Goal: Task Accomplishment & Management: Complete application form

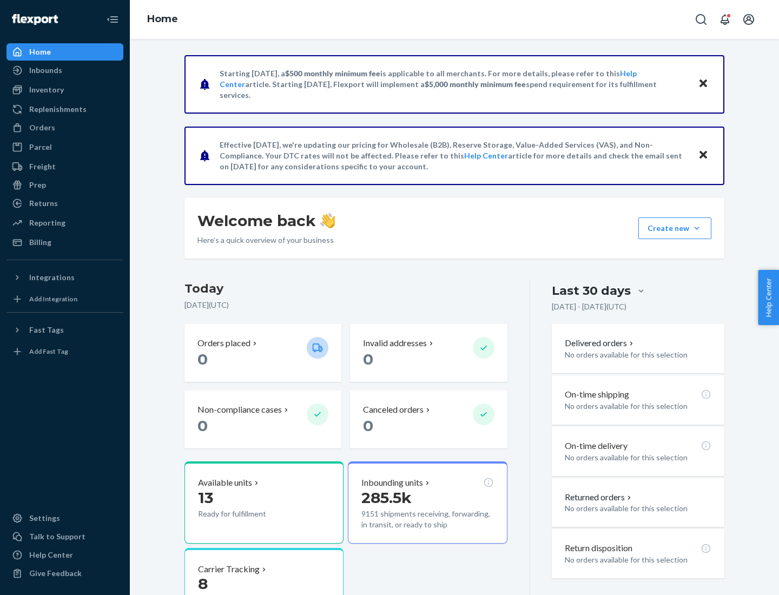
click at [697, 228] on button "Create new Create new inbound Create new order Create new product" at bounding box center [674, 228] width 73 height 22
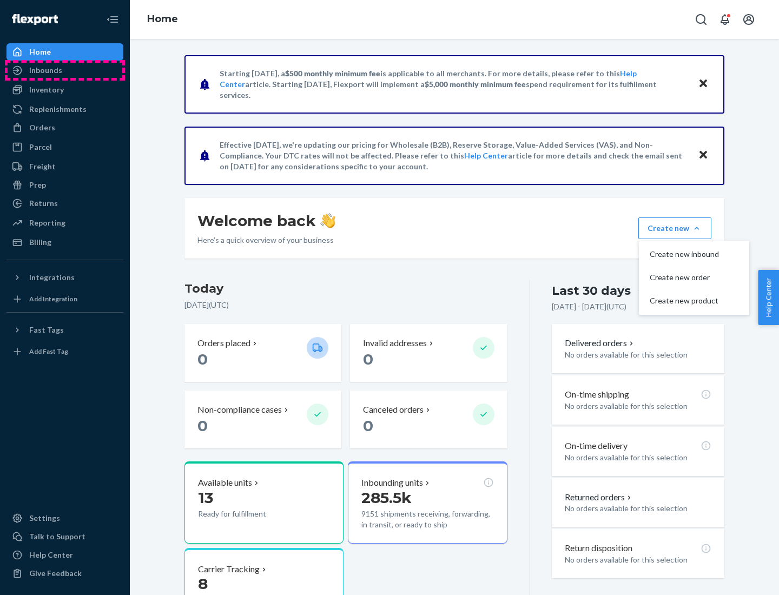
click at [65, 70] on div "Inbounds" at bounding box center [65, 70] width 115 height 15
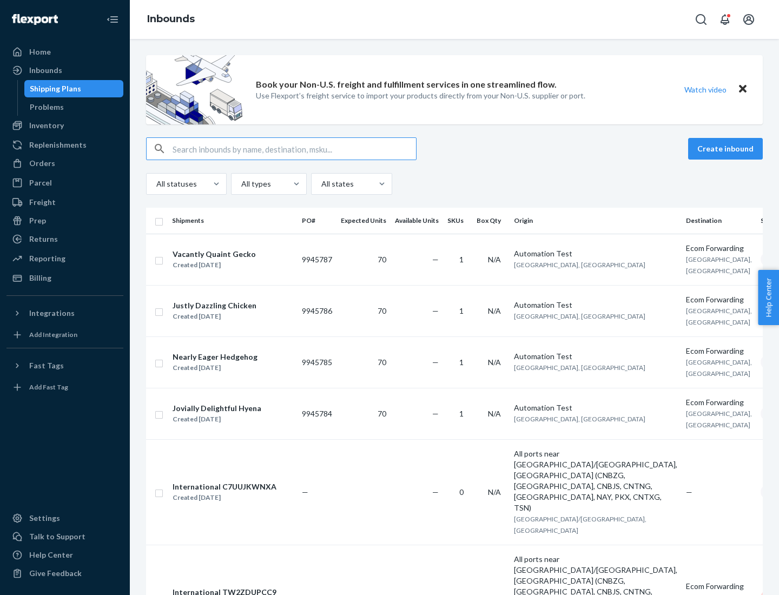
click at [727, 149] on button "Create inbound" at bounding box center [725, 149] width 75 height 22
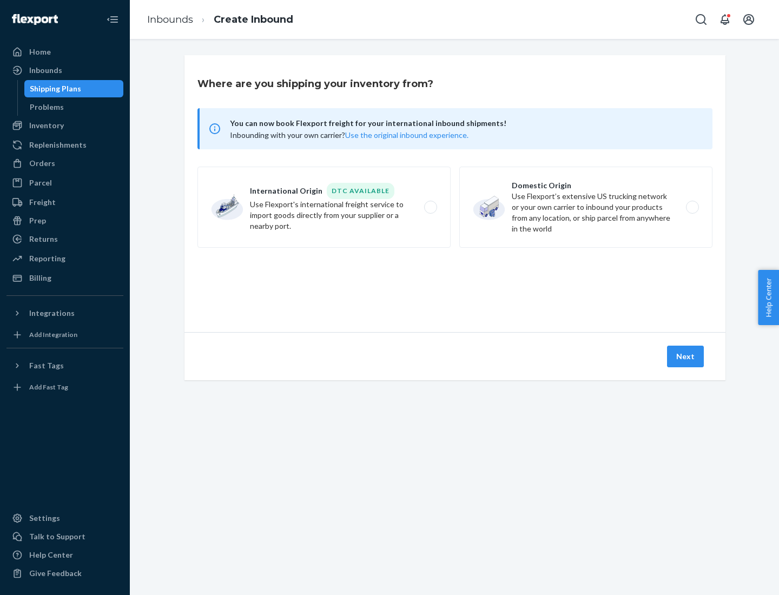
click at [586, 207] on label "Domestic Origin Use Flexport’s extensive US trucking network or your own carrie…" at bounding box center [585, 207] width 253 height 81
click at [692, 207] on input "Domestic Origin Use Flexport’s extensive US trucking network or your own carrie…" at bounding box center [695, 207] width 7 height 7
radio input "true"
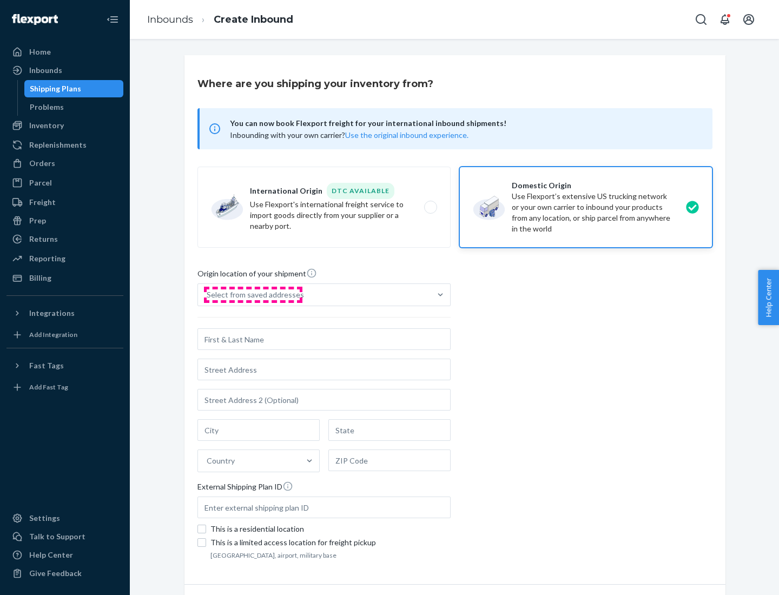
click at [253, 295] on div "Select from saved addresses" at bounding box center [255, 294] width 97 height 11
click at [208, 295] on input "Select from saved addresses" at bounding box center [207, 294] width 1 height 11
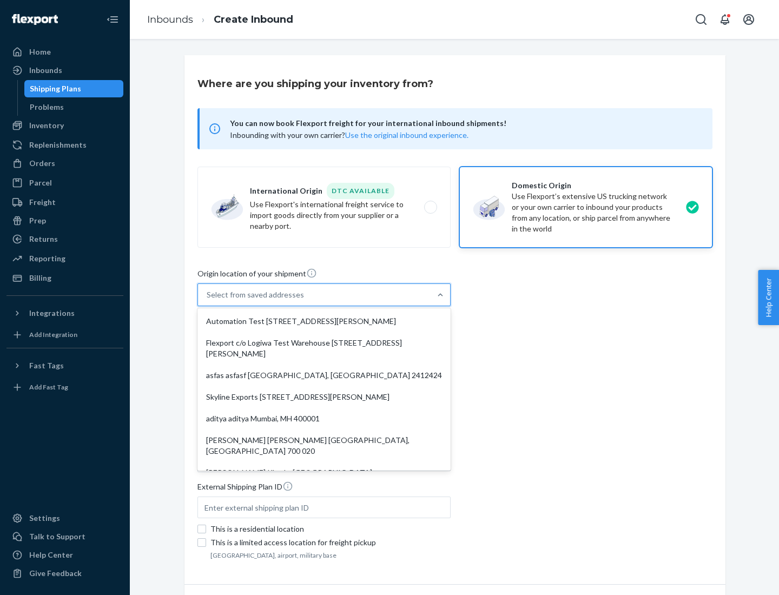
scroll to position [4, 0]
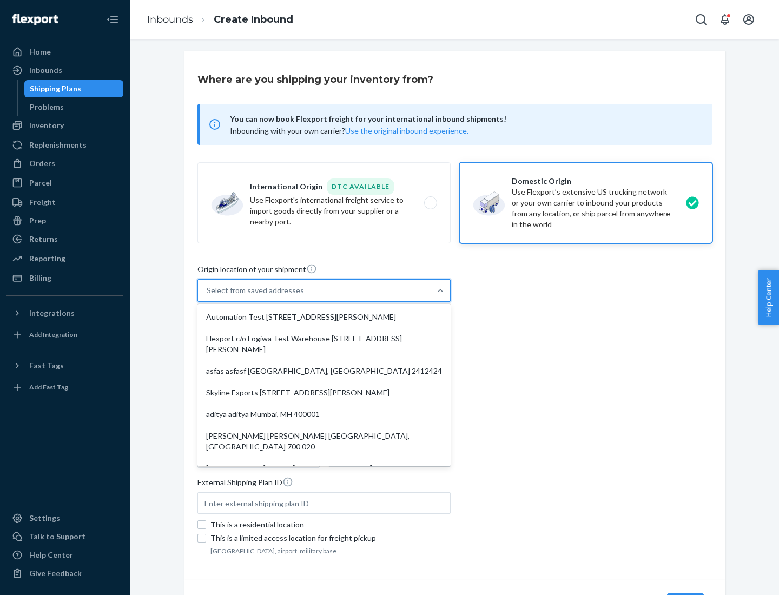
click at [324, 317] on div "Automation Test [STREET_ADDRESS][PERSON_NAME]" at bounding box center [324, 317] width 249 height 22
click at [208, 296] on input "option Automation Test [STREET_ADDRESS][PERSON_NAME]. 9 results available. Use …" at bounding box center [207, 290] width 1 height 11
type input "Automation Test"
type input "9th Floor"
type input "[GEOGRAPHIC_DATA]"
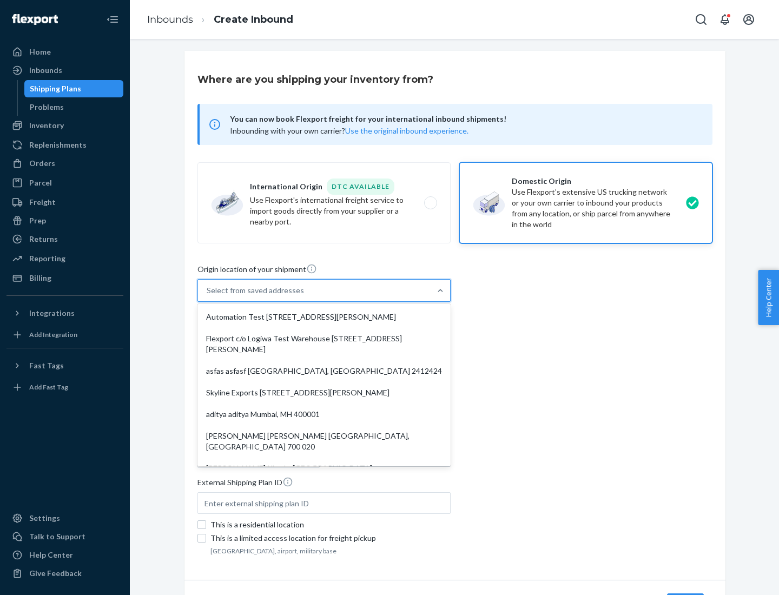
type input "CA"
type input "94104"
type input "[STREET_ADDRESS][PERSON_NAME]"
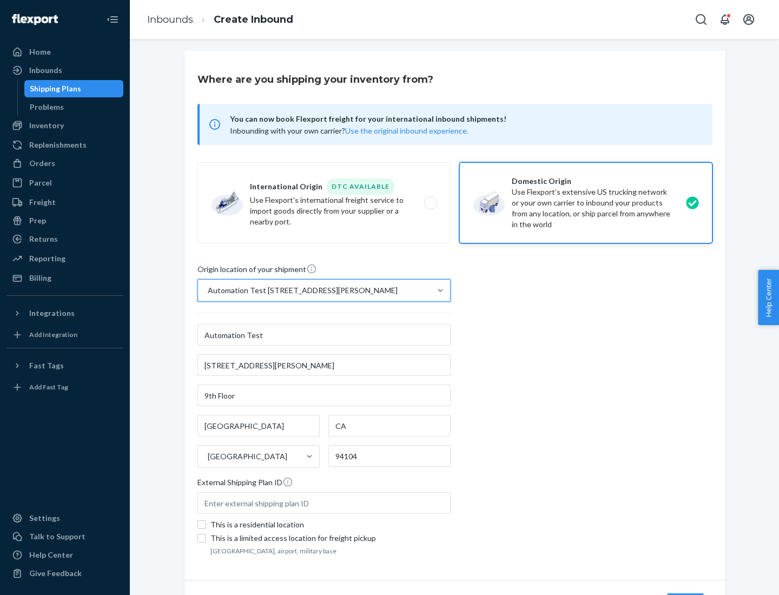
scroll to position [63, 0]
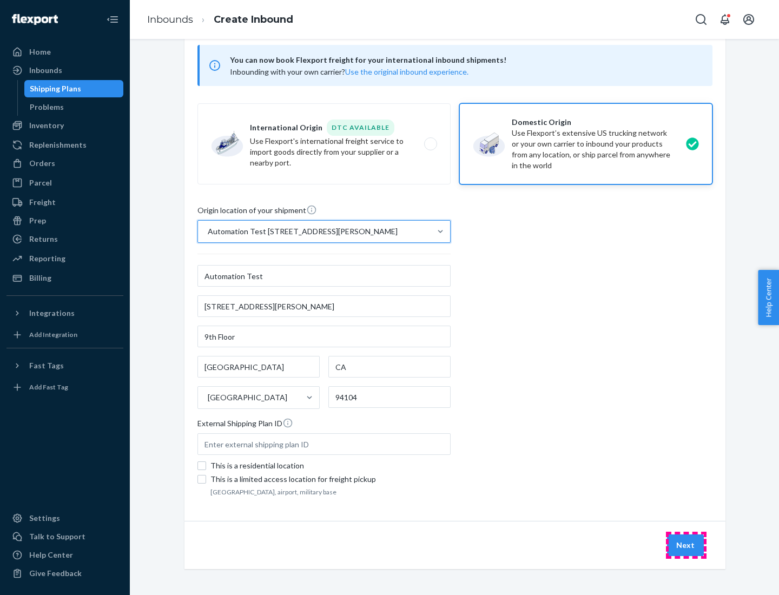
click at [686, 545] on button "Next" at bounding box center [685, 545] width 37 height 22
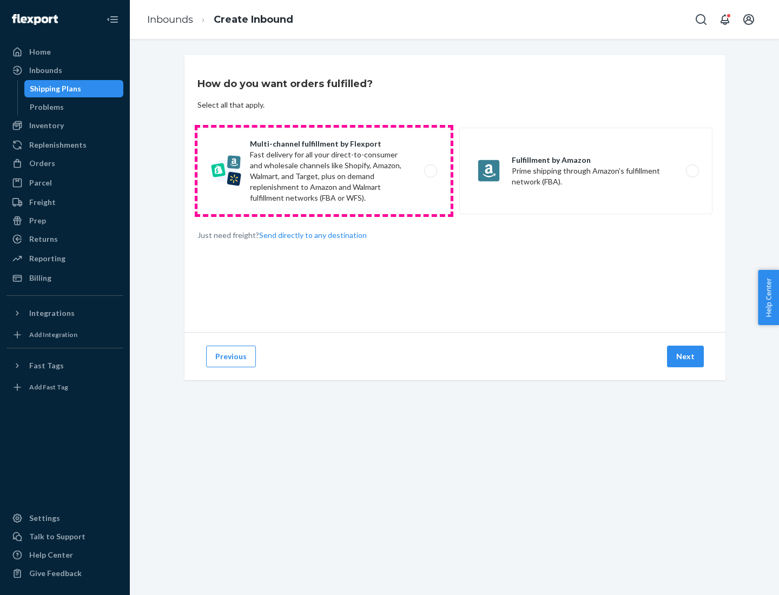
click at [324, 171] on label "Multi-channel fulfillment by Flexport Fast delivery for all your direct-to-cons…" at bounding box center [323, 171] width 253 height 87
click at [430, 171] on input "Multi-channel fulfillment by Flexport Fast delivery for all your direct-to-cons…" at bounding box center [433, 171] width 7 height 7
radio input "true"
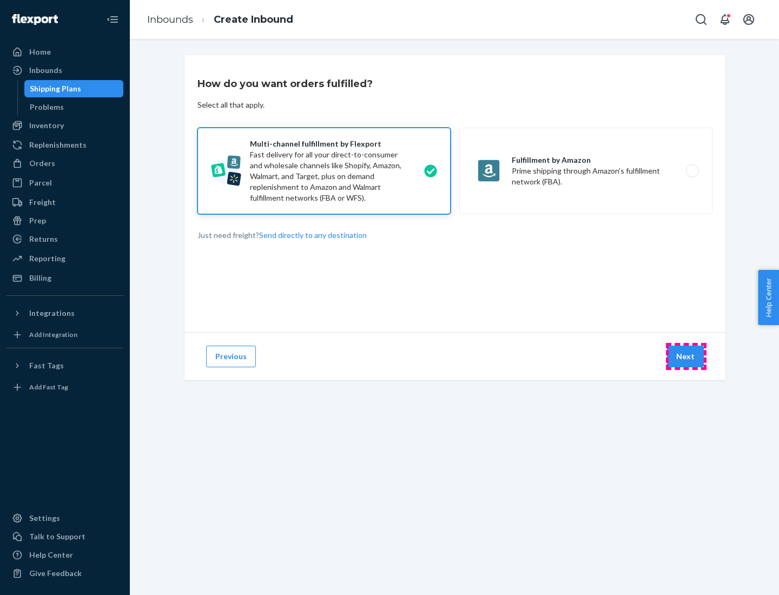
click at [686, 356] on button "Next" at bounding box center [685, 357] width 37 height 22
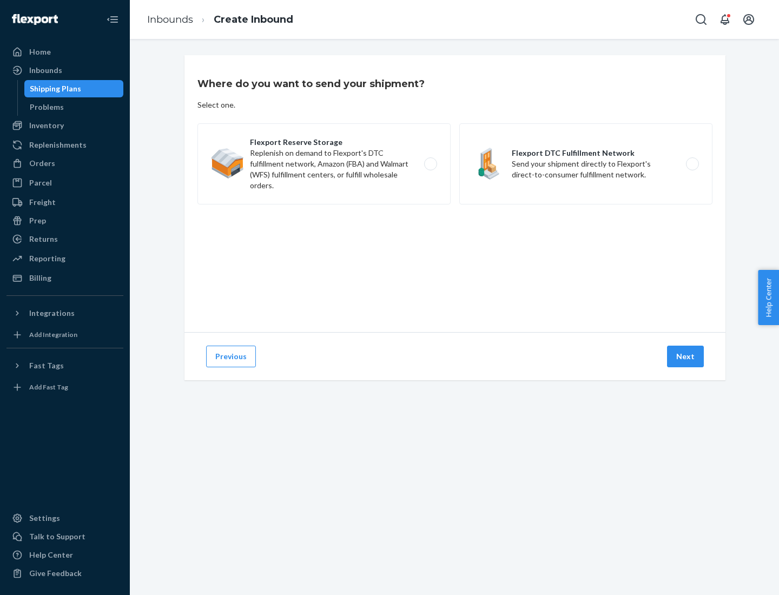
click at [586, 164] on label "Flexport DTC Fulfillment Network Send your shipment directly to Flexport's dire…" at bounding box center [585, 163] width 253 height 81
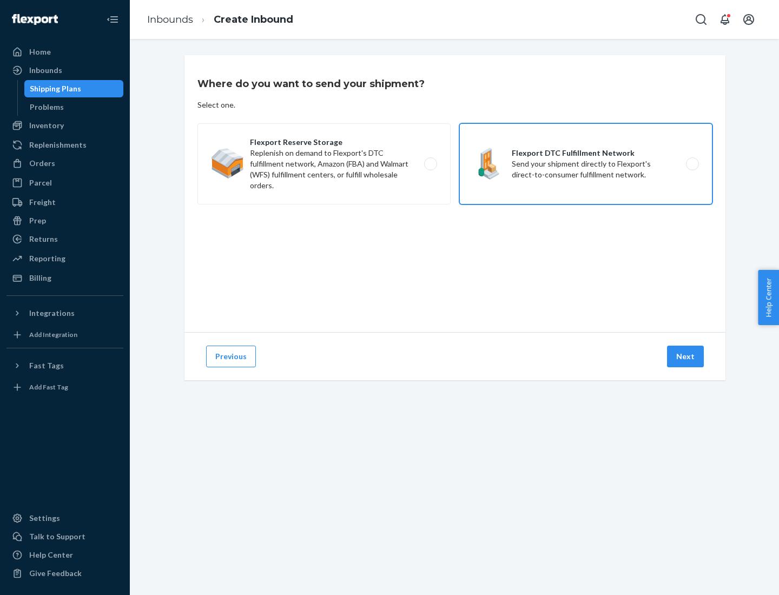
click at [692, 164] on input "Flexport DTC Fulfillment Network Send your shipment directly to Flexport's dire…" at bounding box center [695, 164] width 7 height 7
radio input "true"
click at [686, 356] on button "Next" at bounding box center [685, 357] width 37 height 22
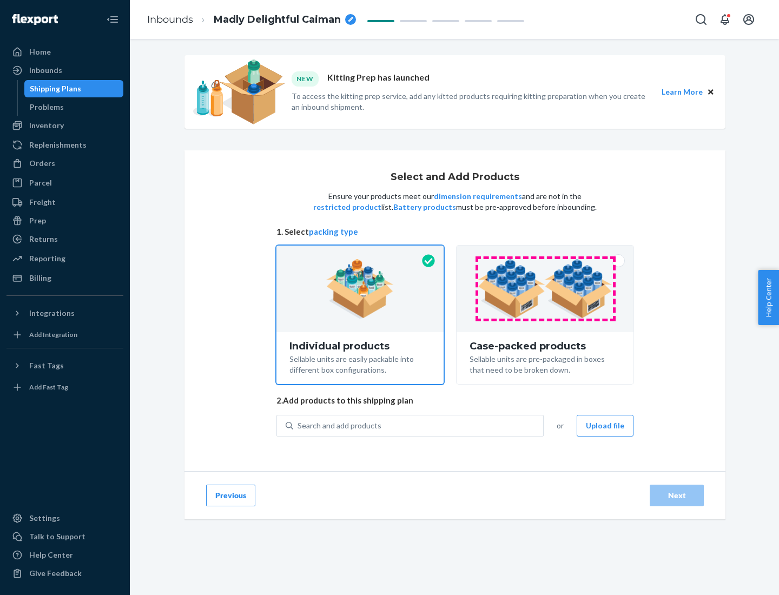
click at [545, 289] on img at bounding box center [545, 288] width 135 height 59
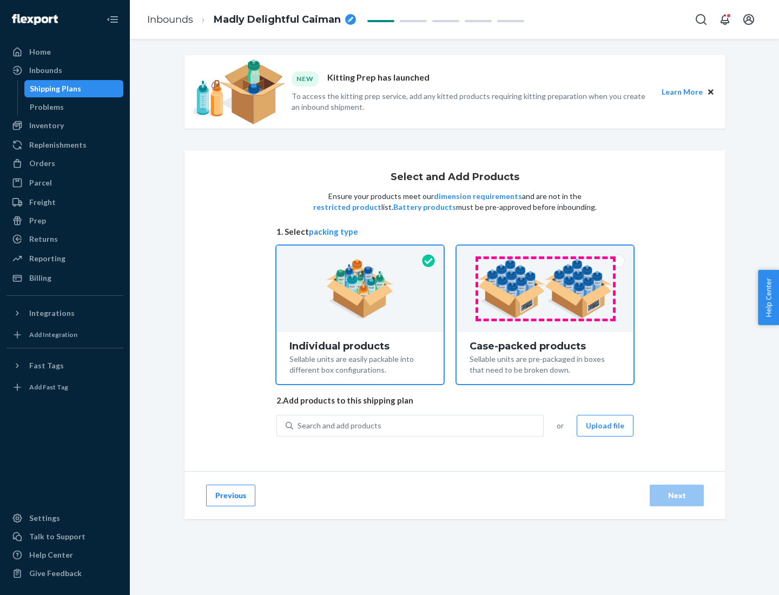
click at [545, 253] on input "Case-packed products Sellable units are pre-packaged in boxes that need to be b…" at bounding box center [544, 249] width 7 height 7
radio input "true"
radio input "false"
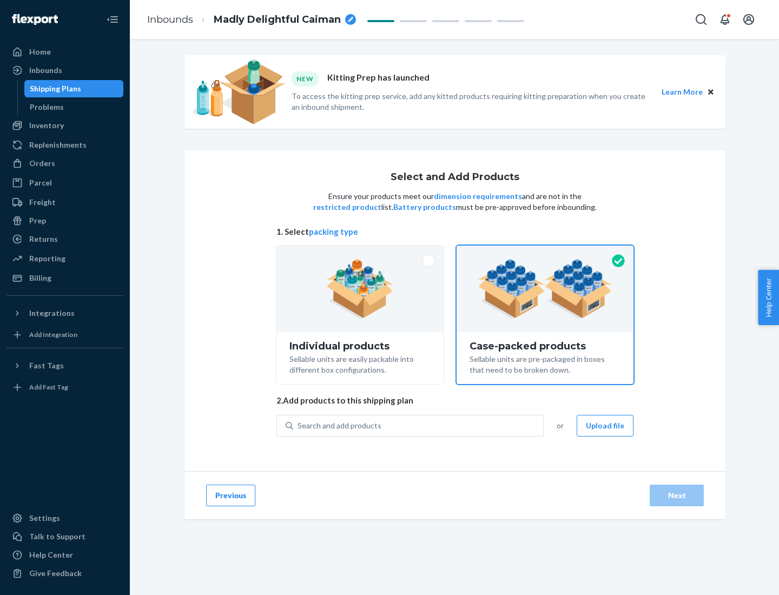
click at [419, 425] on div "Search and add products" at bounding box center [418, 425] width 250 height 19
click at [299, 425] on input "Search and add products" at bounding box center [297, 425] width 1 height 11
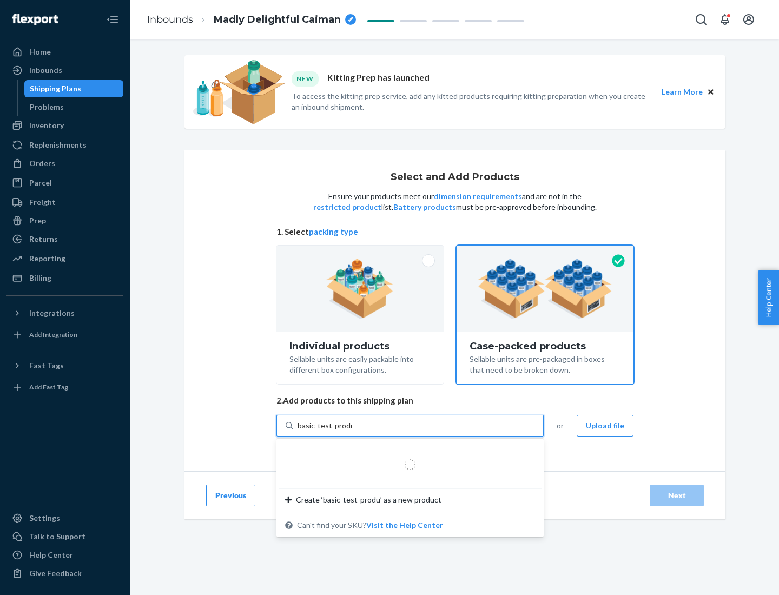
type input "basic-test-product-1"
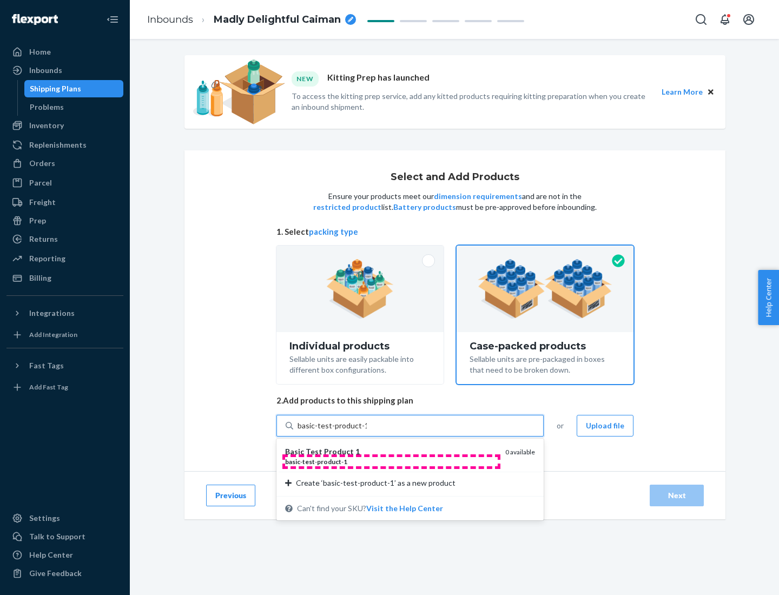
click at [391, 461] on div "basic - test - product - 1" at bounding box center [390, 461] width 211 height 9
click at [367, 431] on input "basic-test-product-1" at bounding box center [331, 425] width 69 height 11
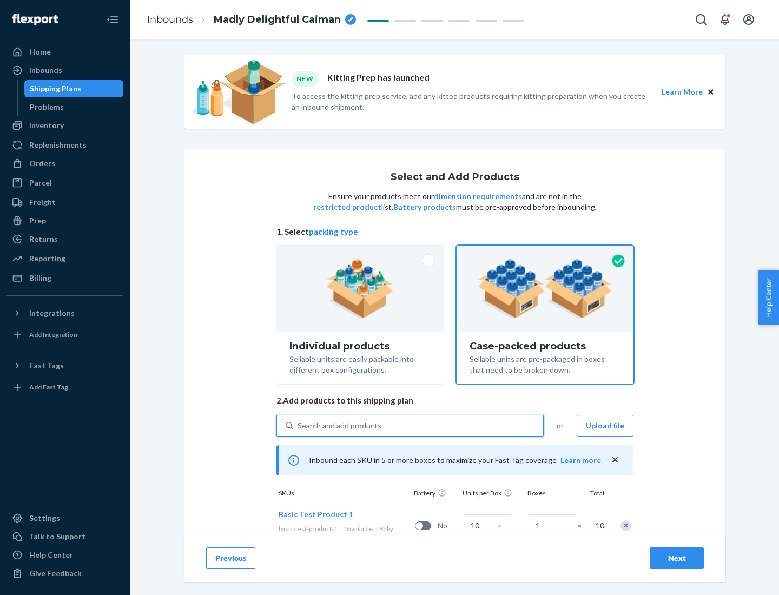
scroll to position [39, 0]
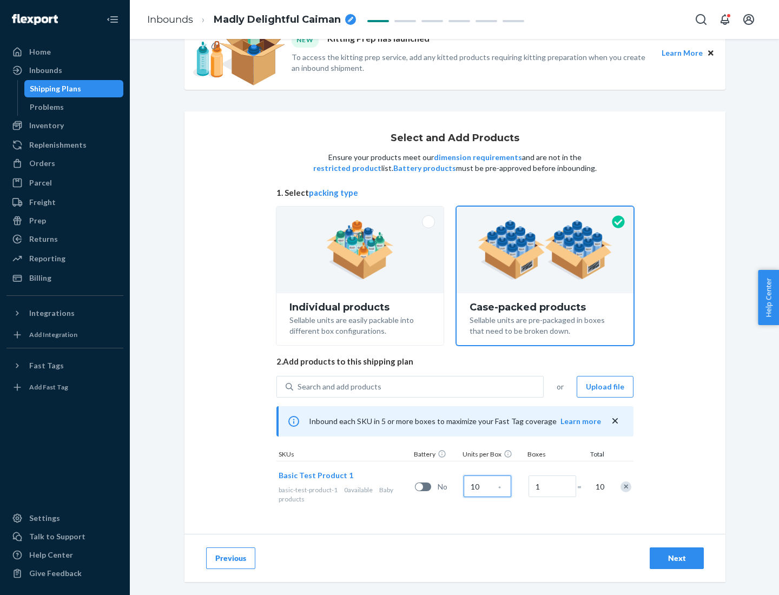
type input "10"
type input "7"
click at [677, 558] on div "Next" at bounding box center [677, 558] width 36 height 11
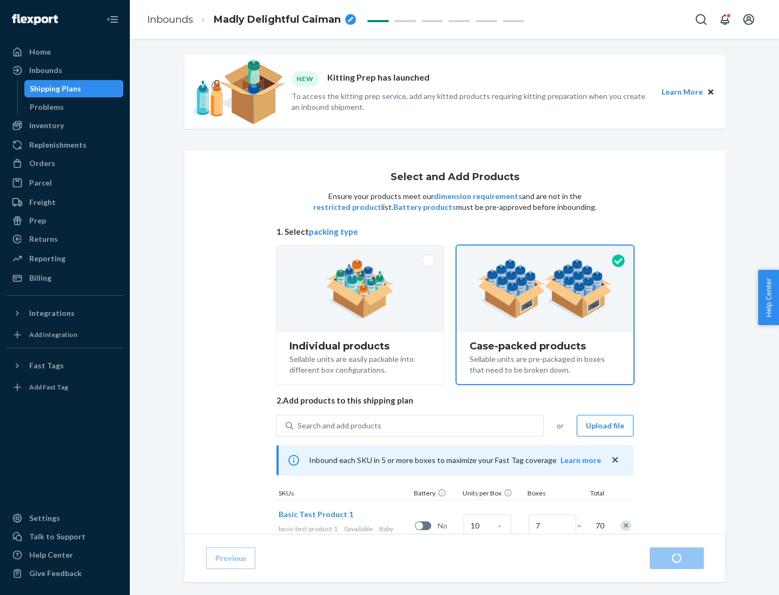
radio input "true"
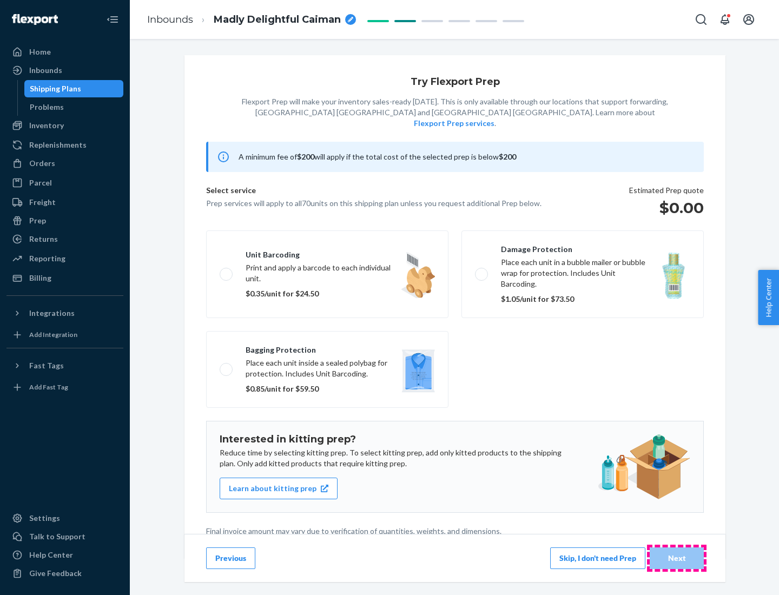
scroll to position [3, 0]
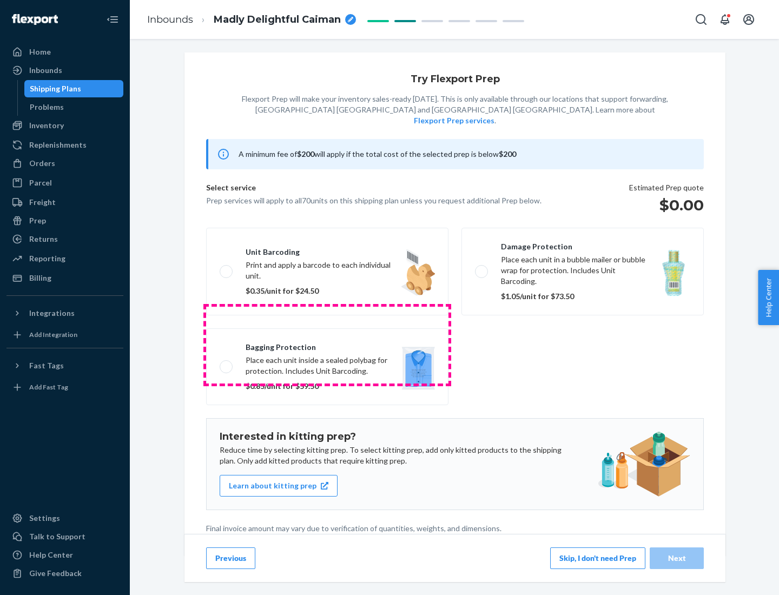
click at [327, 345] on label "Bagging protection Place each unit inside a sealed polybag for protection. Incl…" at bounding box center [327, 366] width 242 height 77
click at [227, 363] on input "Bagging protection Place each unit inside a sealed polybag for protection. Incl…" at bounding box center [223, 366] width 7 height 7
checkbox input "true"
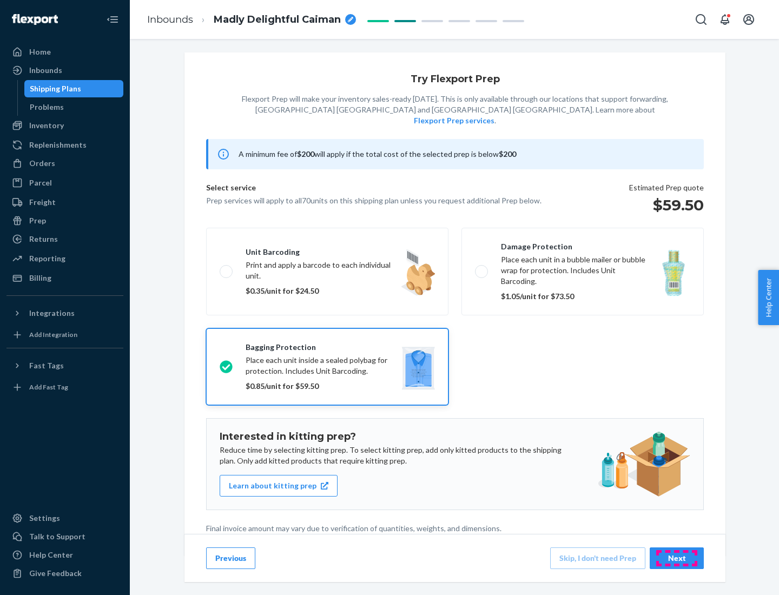
click at [677, 558] on div "Next" at bounding box center [677, 558] width 36 height 11
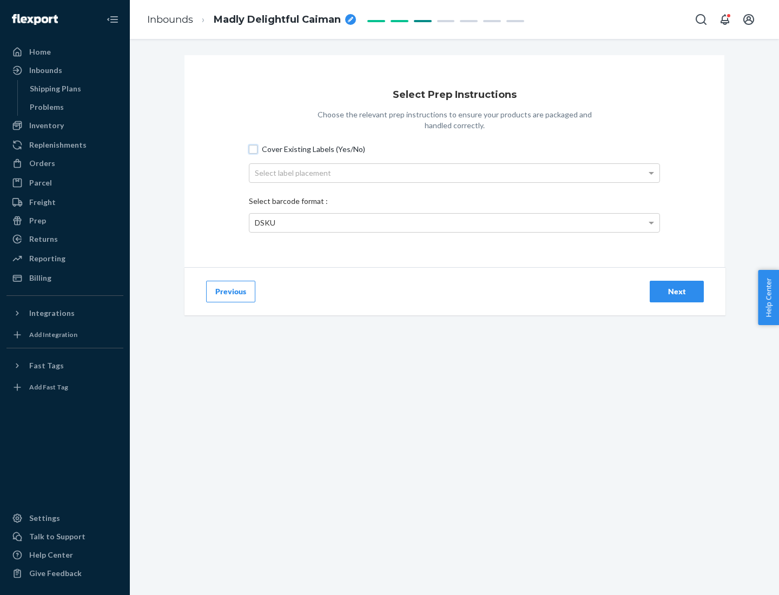
click at [253, 149] on input "Cover Existing Labels (Yes/No)" at bounding box center [253, 149] width 9 height 9
checkbox input "true"
click at [454, 173] on div "Select label placement" at bounding box center [454, 173] width 410 height 18
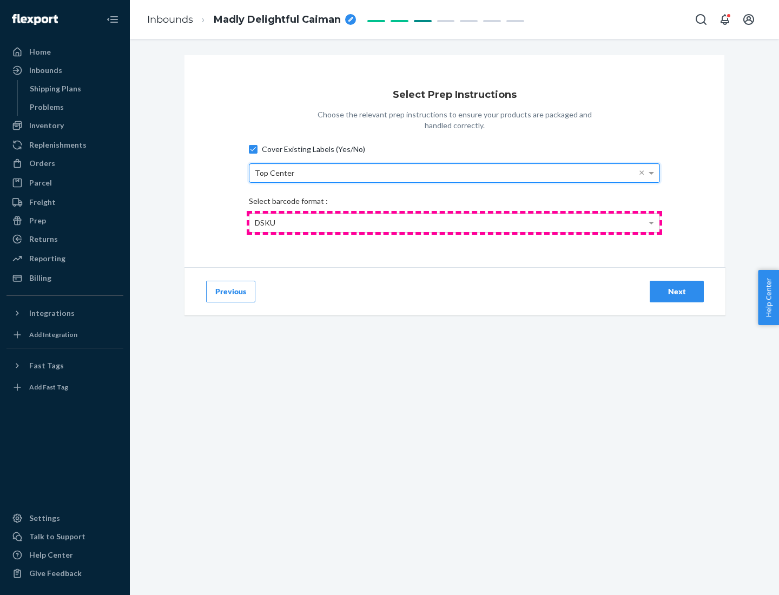
click at [454, 222] on div "DSKU" at bounding box center [454, 223] width 410 height 18
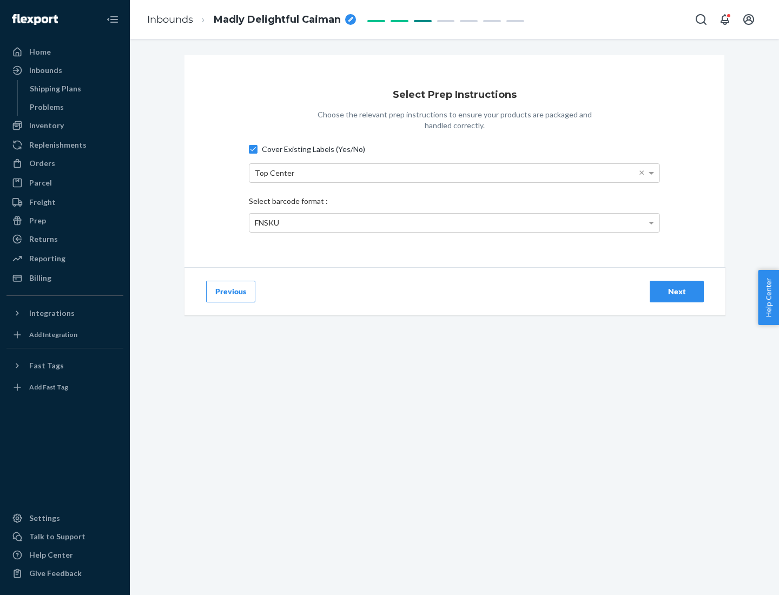
click at [677, 291] on div "Next" at bounding box center [677, 291] width 36 height 11
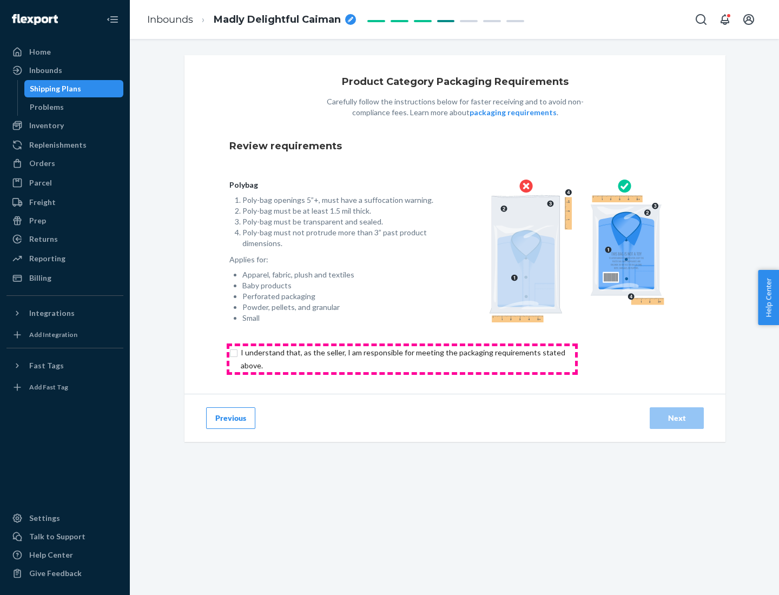
click at [402, 359] on input "checkbox" at bounding box center [409, 359] width 360 height 26
checkbox input "true"
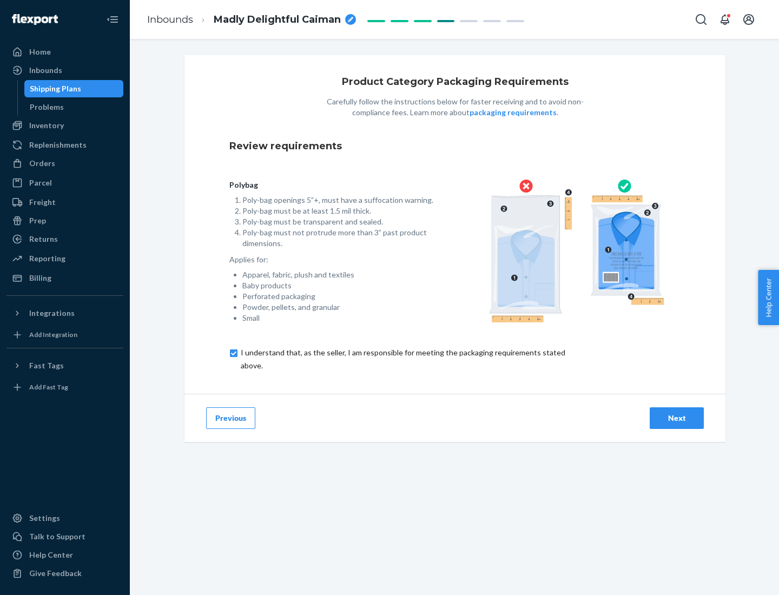
click at [677, 418] on div "Next" at bounding box center [677, 418] width 36 height 11
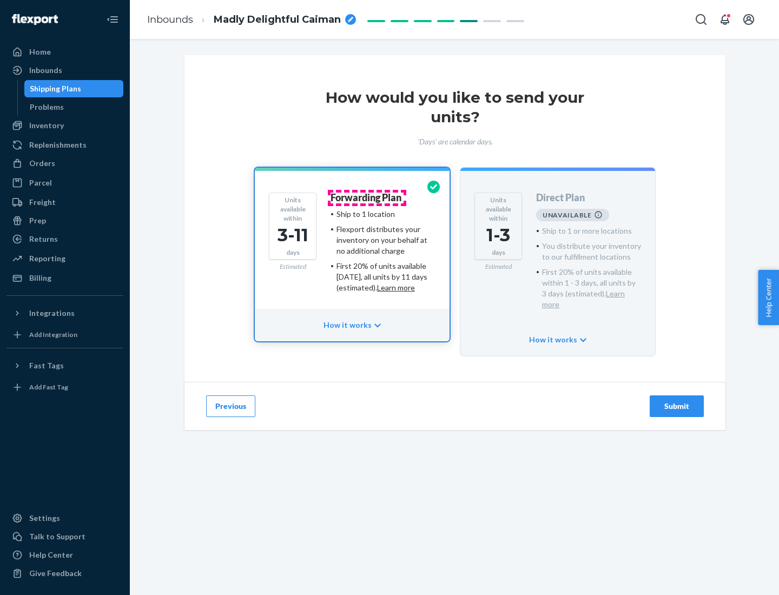
click at [367, 197] on h4 "Forwarding Plan" at bounding box center [365, 198] width 71 height 11
click at [677, 401] on div "Submit" at bounding box center [677, 406] width 36 height 11
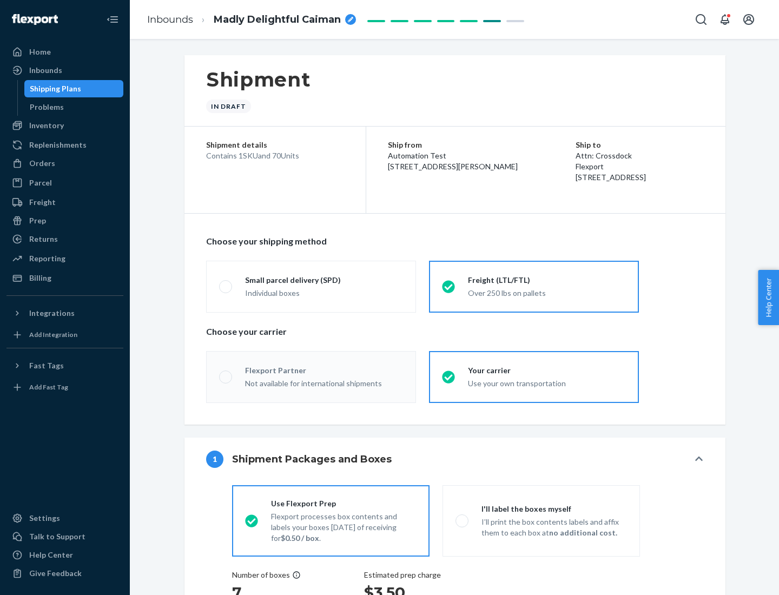
radio input "true"
radio input "false"
radio input "true"
radio input "false"
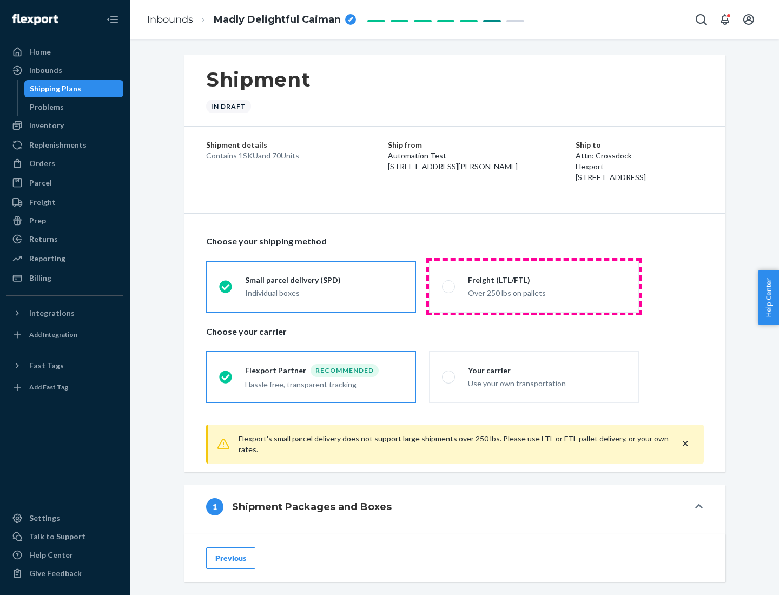
click at [534, 286] on div "Over 250 lbs on pallets" at bounding box center [547, 292] width 158 height 13
click at [449, 286] on input "Freight (LTL/FTL) Over 250 lbs on pallets" at bounding box center [445, 286] width 7 height 7
radio input "true"
radio input "false"
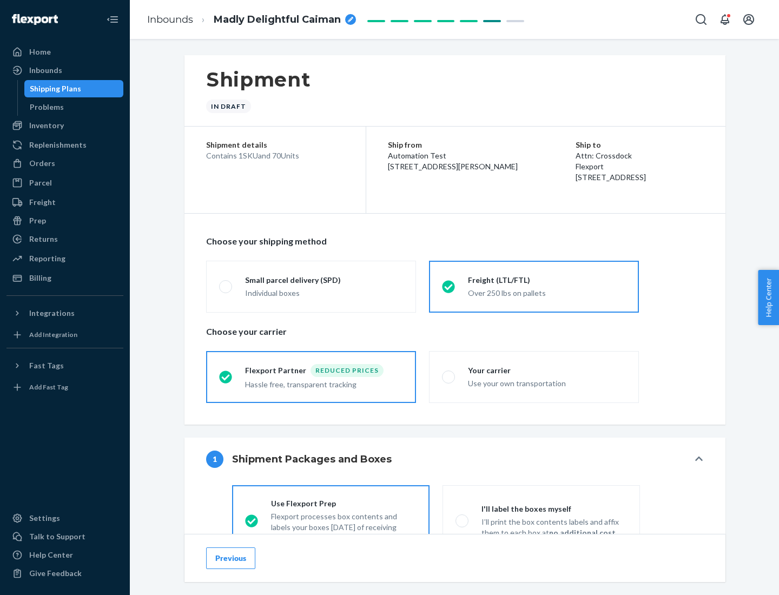
scroll to position [60, 0]
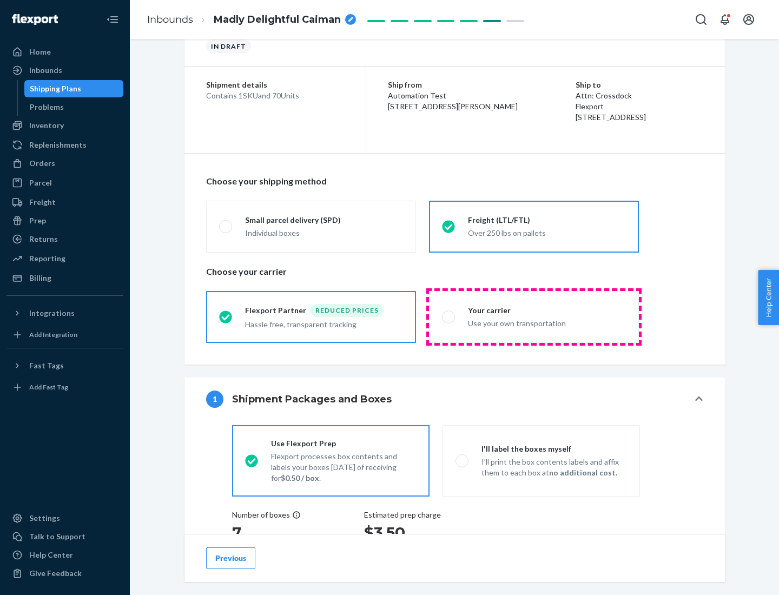
click at [534, 316] on div "Use your own transportation" at bounding box center [547, 322] width 158 height 13
click at [449, 316] on input "Your carrier Use your own transportation" at bounding box center [445, 316] width 7 height 7
radio input "true"
radio input "false"
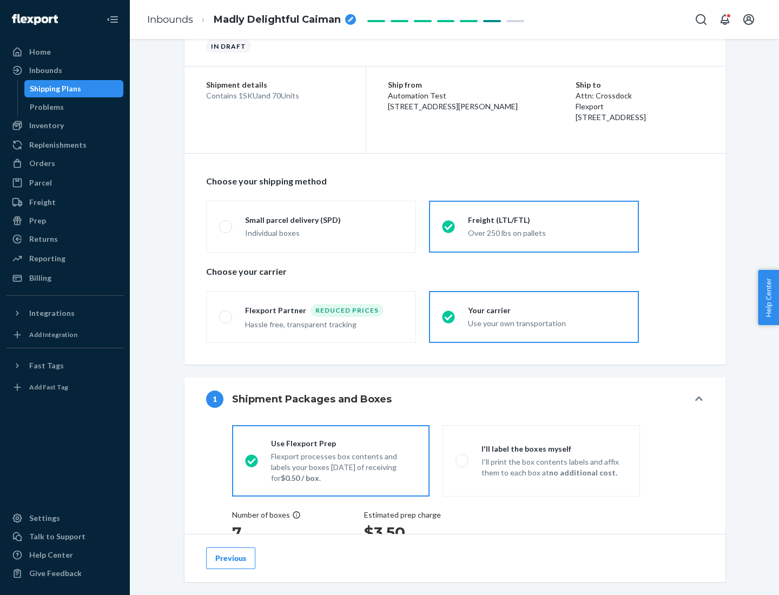
scroll to position [204, 0]
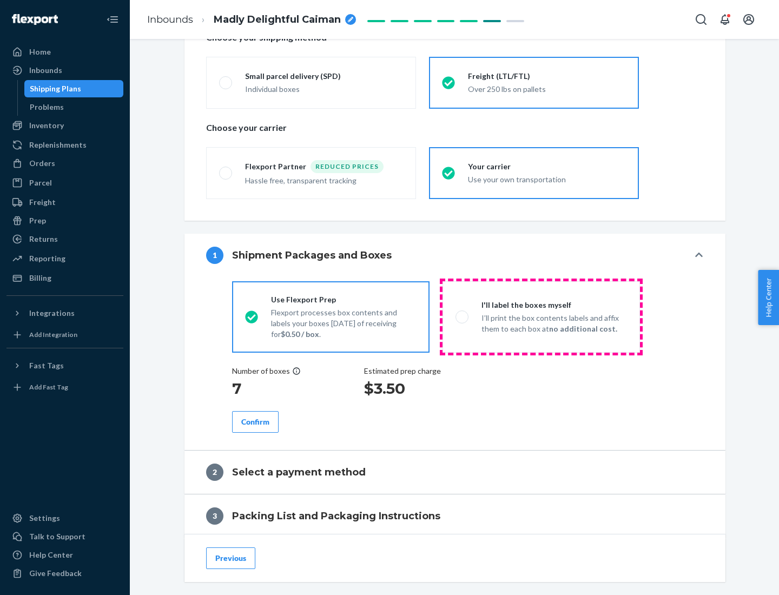
click at [541, 316] on p "I’ll print the box contents labels and affix them to each box at no additional …" at bounding box center [553, 324] width 145 height 22
click at [462, 316] on input "I'll label the boxes myself I’ll print the box contents labels and affix them t…" at bounding box center [458, 316] width 7 height 7
radio input "true"
radio input "false"
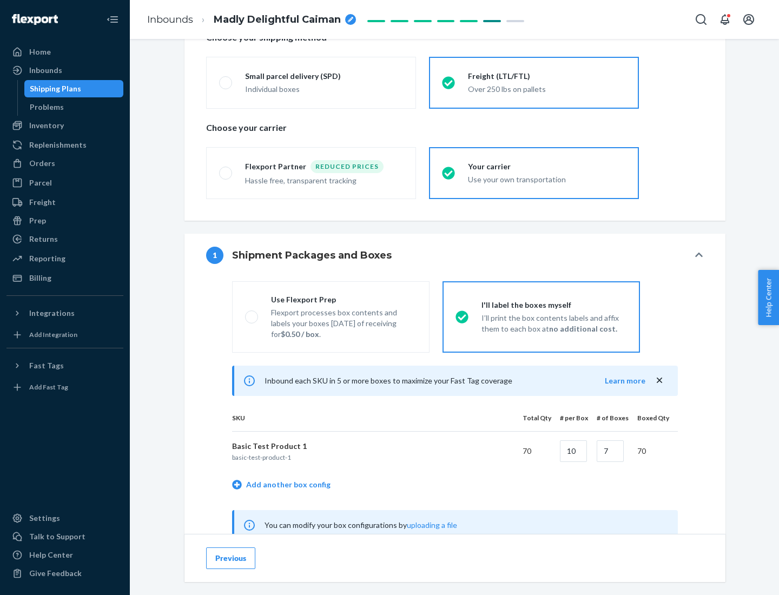
scroll to position [338, 0]
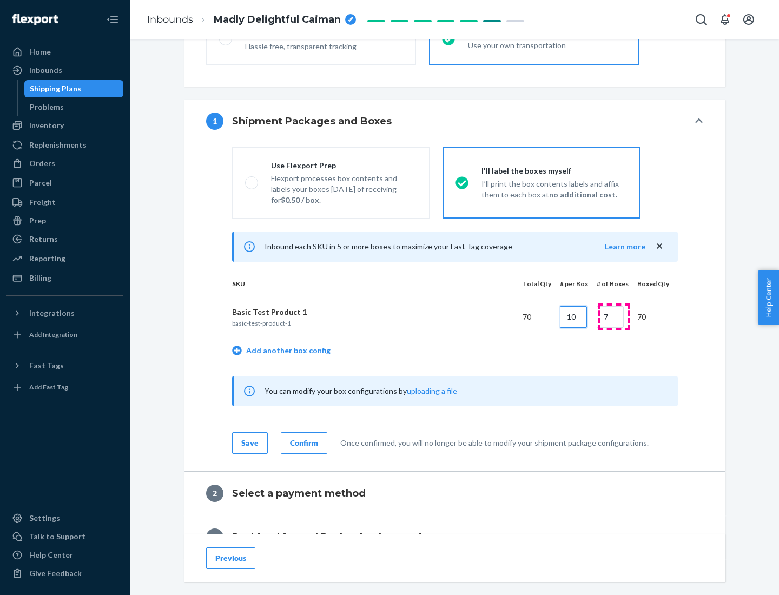
type input "10"
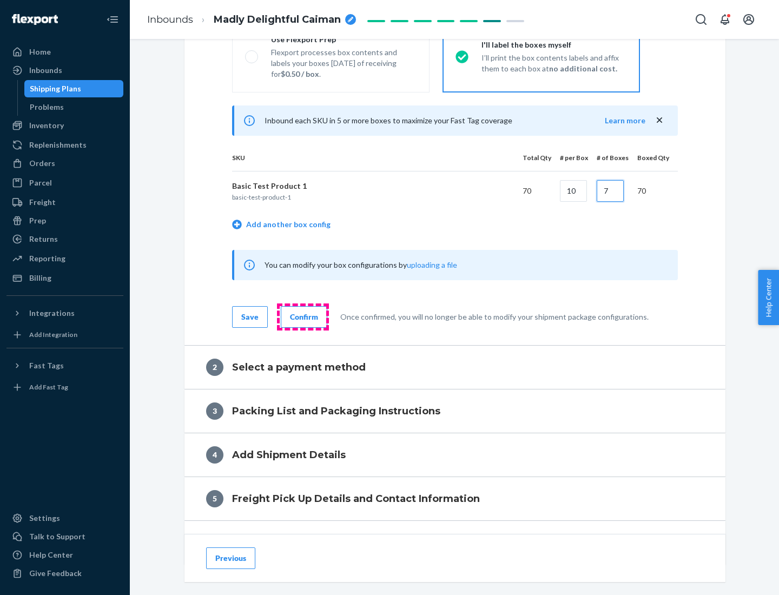
type input "7"
click at [302, 316] on div "Confirm" at bounding box center [304, 317] width 28 height 11
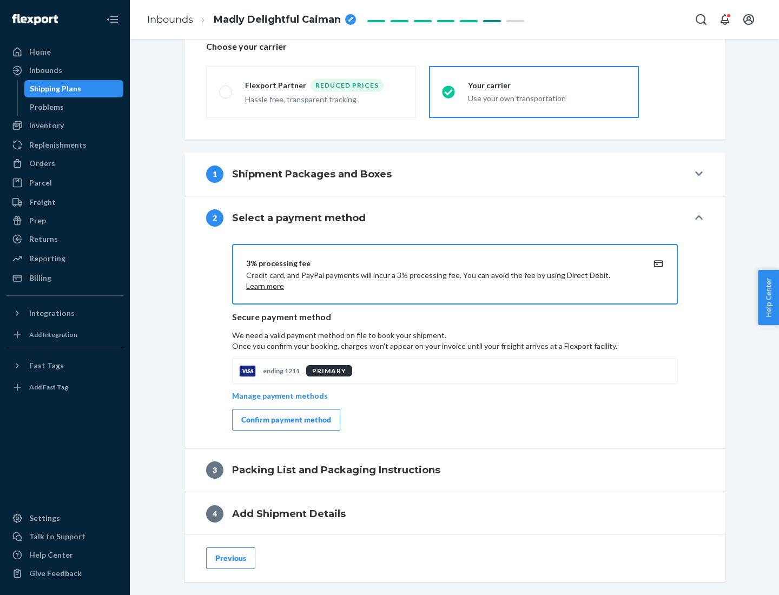
scroll to position [388, 0]
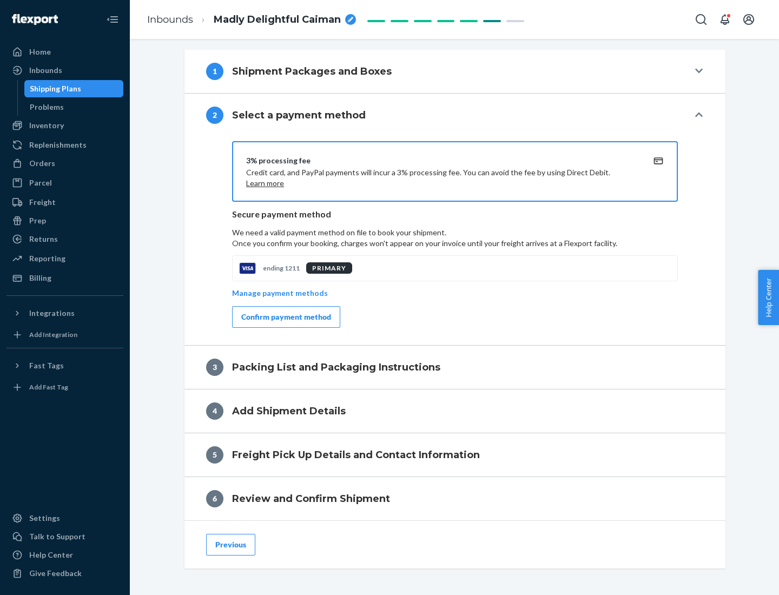
click at [285, 317] on div "Confirm payment method" at bounding box center [286, 317] width 90 height 11
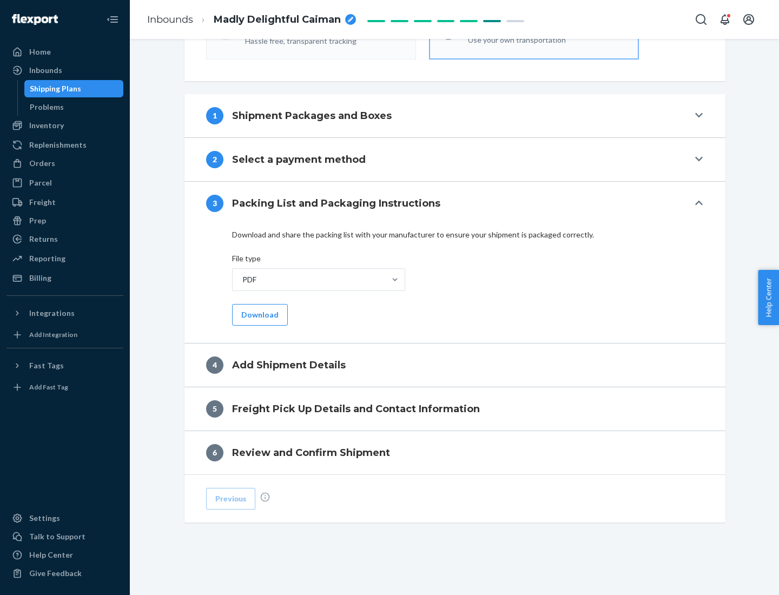
scroll to position [341, 0]
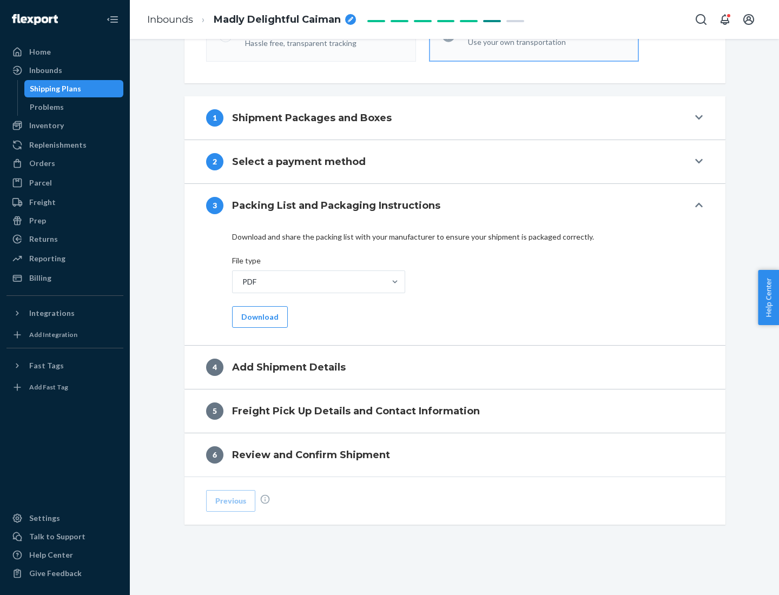
click at [259, 316] on button "Download" at bounding box center [260, 317] width 56 height 22
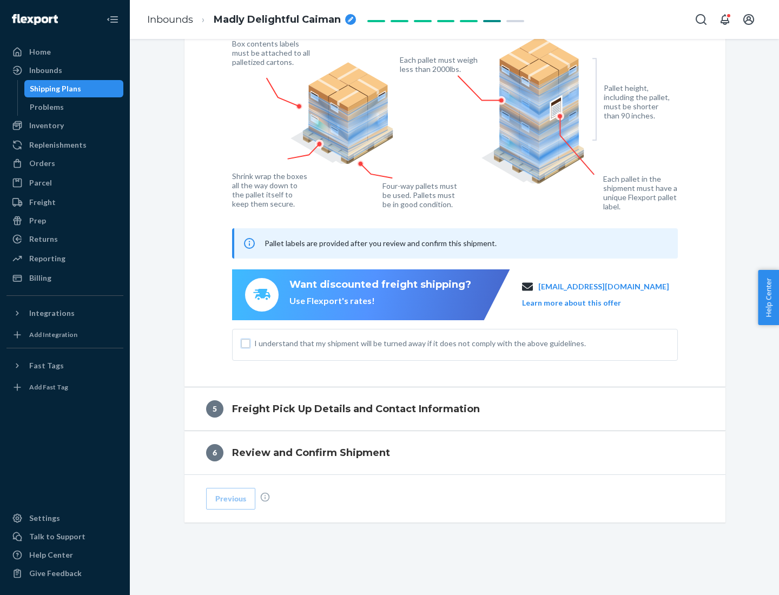
click at [246, 343] on input "I understand that my shipment will be turned away if it does not comply with th…" at bounding box center [245, 343] width 9 height 9
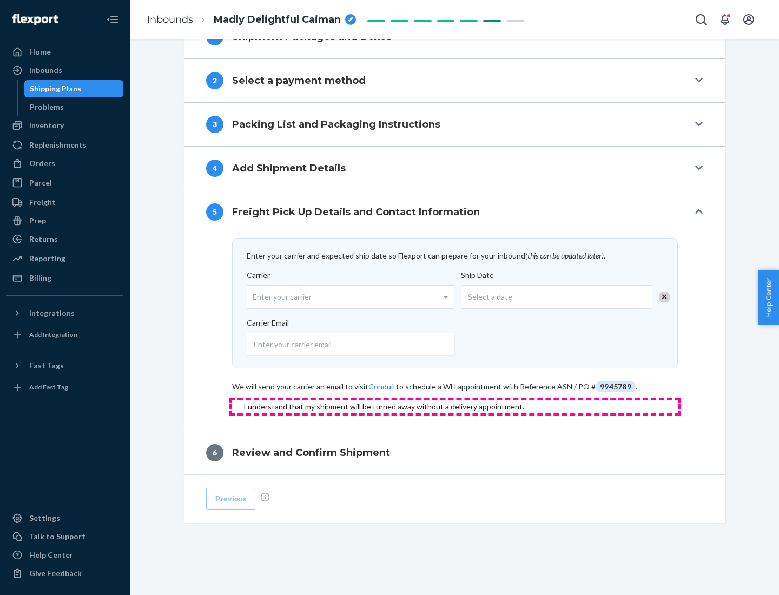
click at [455, 406] on input "checkbox" at bounding box center [455, 406] width 446 height 13
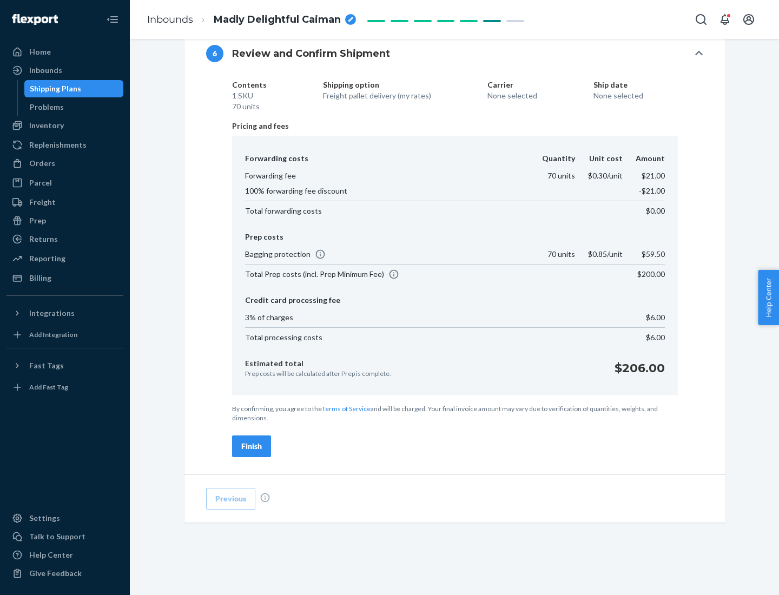
click at [252, 446] on div "Finish" at bounding box center [251, 446] width 21 height 11
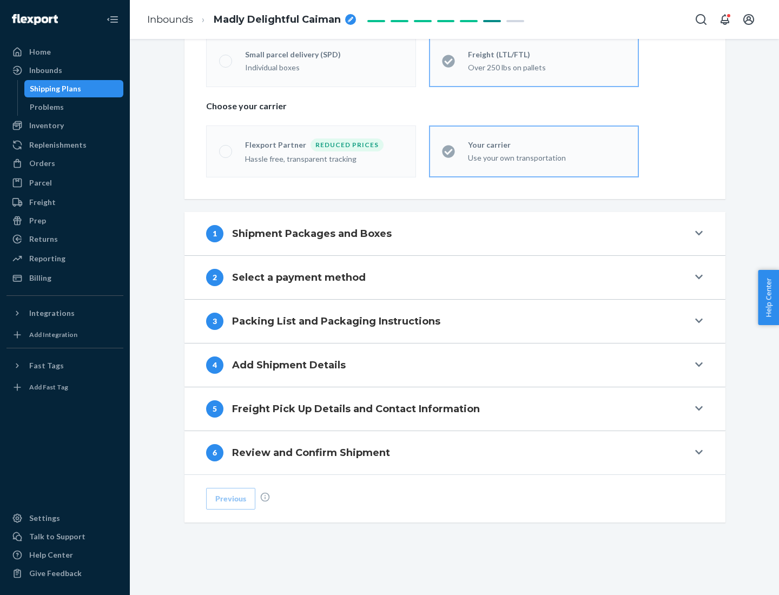
scroll to position [226, 0]
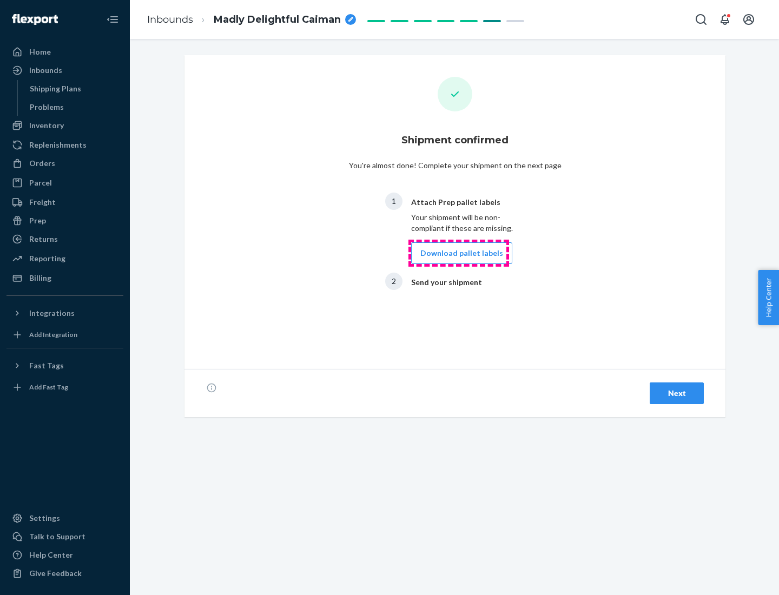
click at [459, 253] on button "Download pallet labels" at bounding box center [461, 253] width 101 height 22
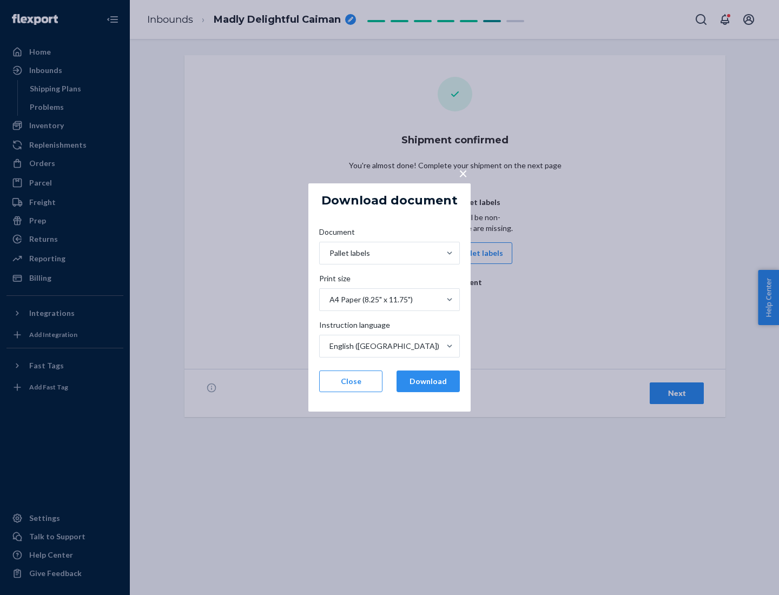
click at [428, 381] on button "Download" at bounding box center [427, 382] width 63 height 22
click at [462, 173] on span "×" at bounding box center [463, 173] width 9 height 18
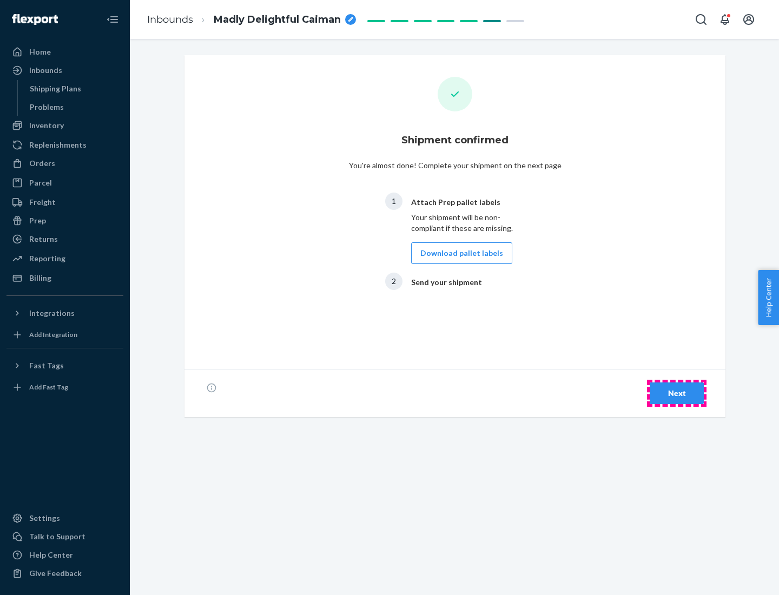
click at [677, 393] on div "Next" at bounding box center [677, 393] width 36 height 11
